Goal: Information Seeking & Learning: Learn about a topic

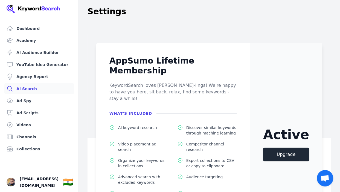
click at [33, 89] on link "AI Search" at bounding box center [39, 88] width 70 height 11
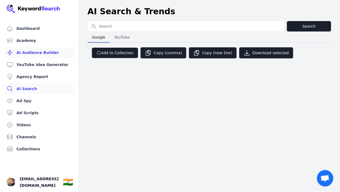
click at [36, 54] on link "AI Audience Builder" at bounding box center [39, 52] width 70 height 11
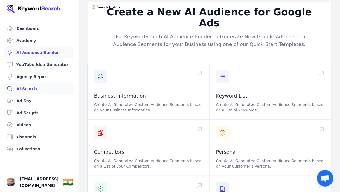
click at [32, 94] on link "AI Search" at bounding box center [39, 88] width 70 height 11
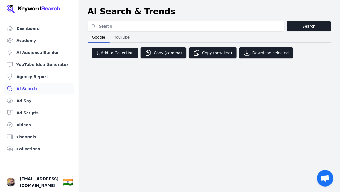
click at [89, 78] on div "Dashboard Academy AI Audience Builder YouTube Idea Generator Agency Report AI S…" at bounding box center [170, 96] width 340 height 192
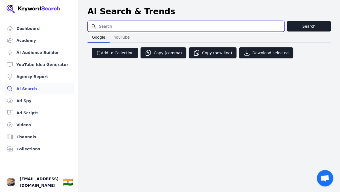
click at [123, 30] on input "Search for YouTube Keywords" at bounding box center [186, 26] width 197 height 10
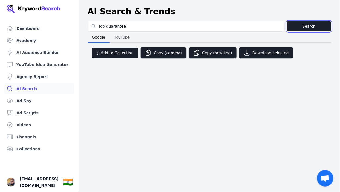
click at [302, 28] on button "Search" at bounding box center [309, 26] width 44 height 10
type input "Job guarantee"
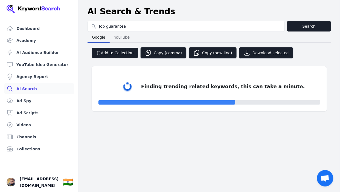
select select "50"
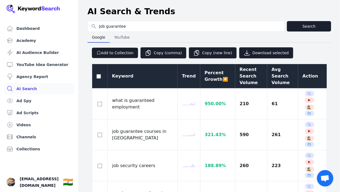
click at [240, 75] on div "Recent Search Volume" at bounding box center [251, 76] width 23 height 20
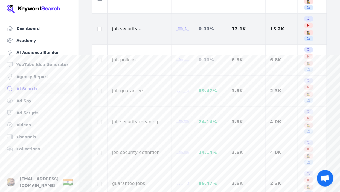
scroll to position [138, 0]
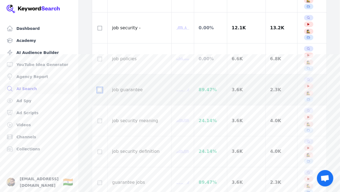
click at [101, 88] on input "checkbox" at bounding box center [100, 90] width 4 height 4
checkbox input "true"
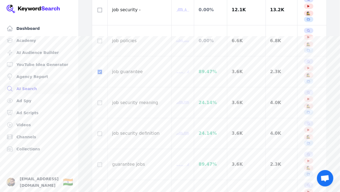
scroll to position [147, 0]
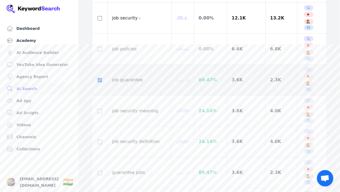
click at [100, 65] on td at bounding box center [100, 80] width 16 height 31
click at [99, 78] on input "checkbox" at bounding box center [100, 80] width 4 height 4
checkbox input "false"
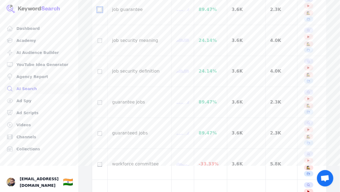
scroll to position [224, 0]
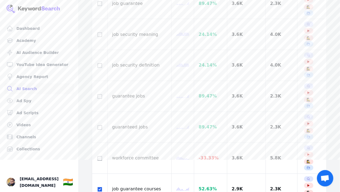
checkbox input "true"
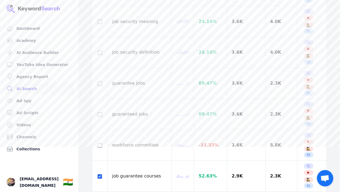
scroll to position [238, 0]
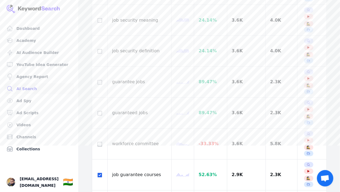
checkbox input "true"
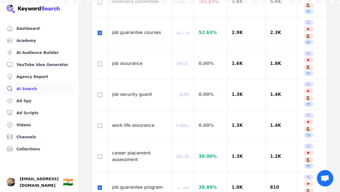
scroll to position [385, 0]
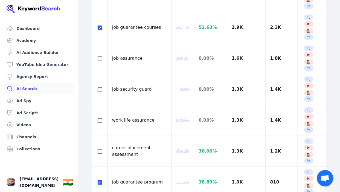
checkbox input "true"
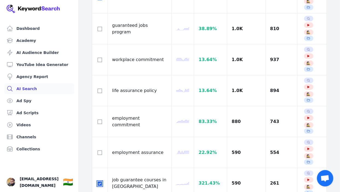
scroll to position [682, 0]
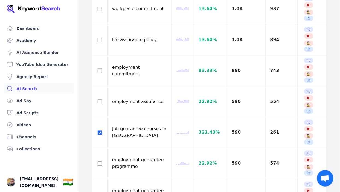
checkbox input "true"
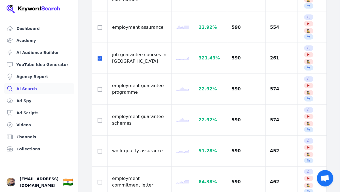
scroll to position [756, 0]
checkbox input "true"
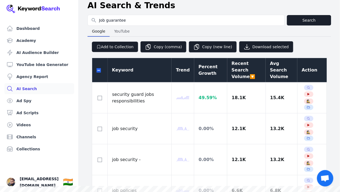
scroll to position [0, 0]
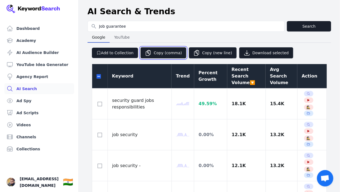
click at [164, 53] on button "Copy (comma)" at bounding box center [163, 52] width 46 height 11
click at [43, 54] on link "AI Audience Builder" at bounding box center [39, 52] width 70 height 11
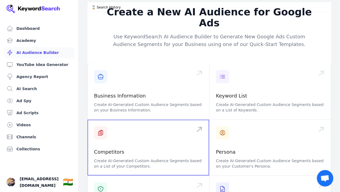
click at [131, 159] on span at bounding box center [148, 147] width 122 height 56
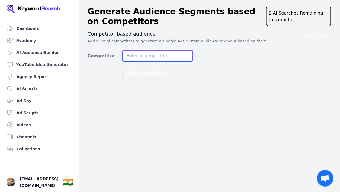
click at [128, 52] on input "Competitor" at bounding box center [157, 55] width 70 height 11
click at [155, 57] on input "Networking Course" at bounding box center [157, 55] width 70 height 11
type input "Nitizsharma.com"
click at [122, 68] on button "Add Competitor" at bounding box center [146, 73] width 48 height 11
